Goal: Transaction & Acquisition: Purchase product/service

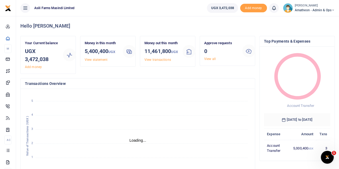
scroll to position [4, 4]
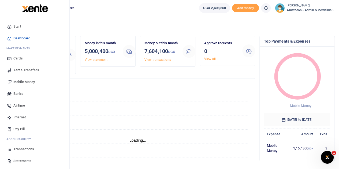
scroll to position [4, 4]
click at [23, 83] on span "Mobile Money" at bounding box center [23, 81] width 21 height 5
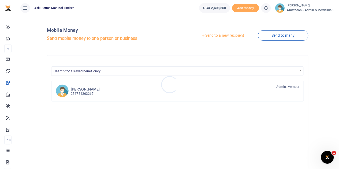
click at [216, 37] on div at bounding box center [169, 84] width 339 height 169
click at [217, 36] on link "Send to a new recipient" at bounding box center [223, 36] width 70 height 10
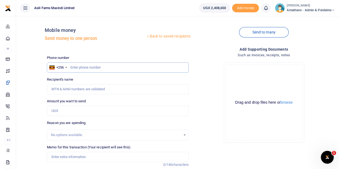
click at [90, 67] on input "text" at bounding box center [118, 67] width 142 height 10
type input "705504036"
click at [286, 103] on button "browse" at bounding box center [287, 103] width 12 height 4
type input "[PERSON_NAME]"
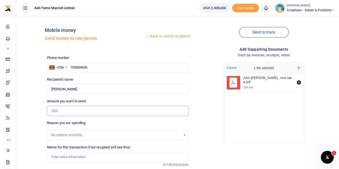
click at [69, 112] on input "Amount you want to send" at bounding box center [118, 111] width 142 height 10
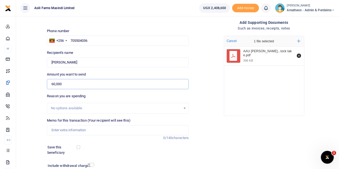
type input "60,000"
click at [64, 130] on input "Memo for this transaction (Your recipient will see this)" at bounding box center [118, 130] width 142 height 10
paste input "Per diem for two days while for stock take in Kilak and Amatheon Agri 31 July 2…"
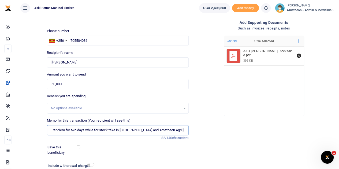
click at [170, 130] on input "Per diem for two days while for stock take in Kilak and Amatheon Agri 31 July 2…" at bounding box center [118, 130] width 142 height 10
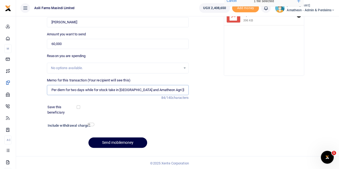
scroll to position [68, 0]
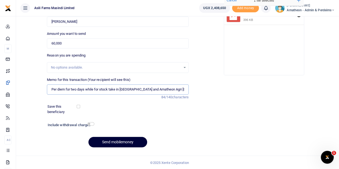
type input "Per diem for two days while for stock take in Kilak and Amatheon Agri 31 August…"
click at [117, 141] on button "Send mobilemoney" at bounding box center [117, 142] width 59 height 10
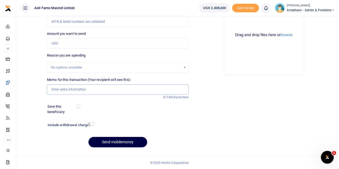
click at [67, 90] on input "Memo for this transaction (Your recipient will see this)" at bounding box center [118, 89] width 142 height 10
paste input "Accommodation while for stock take in [GEOGRAPHIC_DATA] and Amatheon Agri [DATE]"
click at [162, 89] on input "Accommodation while for stock take in [GEOGRAPHIC_DATA] and Amatheon Agri [DATE]" at bounding box center [118, 89] width 142 height 10
type input "Accommodation while for stock take in [GEOGRAPHIC_DATA] and Amatheon Agri [DATE]"
click at [62, 42] on input "Amount you want to send" at bounding box center [118, 43] width 142 height 10
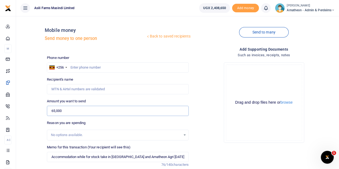
type input "65,000"
click at [96, 68] on input "text" at bounding box center [118, 67] width 142 height 10
type input "705504036"
click at [287, 103] on button "browse" at bounding box center [287, 103] width 12 height 4
type input "[PERSON_NAME]"
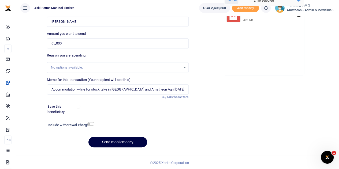
scroll to position [68, 0]
click at [129, 142] on button "Send mobilemoney" at bounding box center [117, 142] width 59 height 10
